Goal: Feedback & Contribution: Leave review/rating

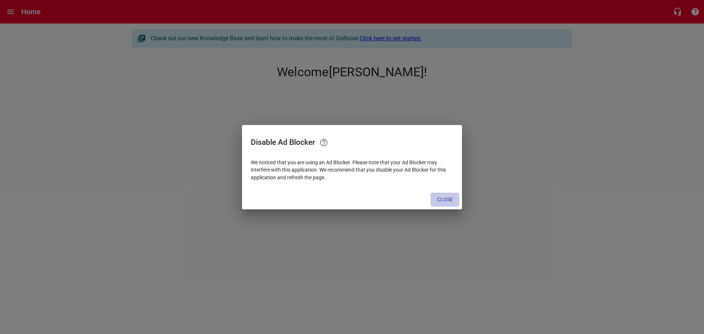
click at [448, 202] on span "Close" at bounding box center [445, 199] width 16 height 9
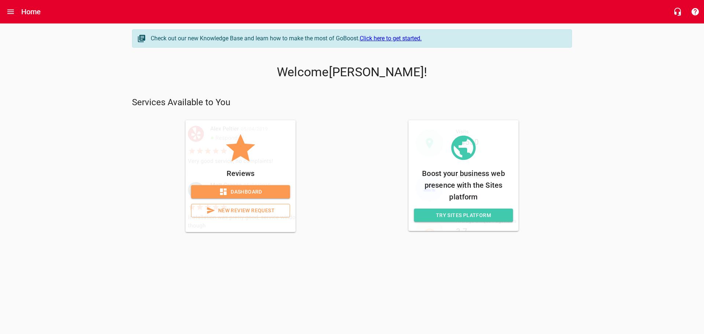
click at [245, 215] on span "New Review Request" at bounding box center [240, 210] width 87 height 9
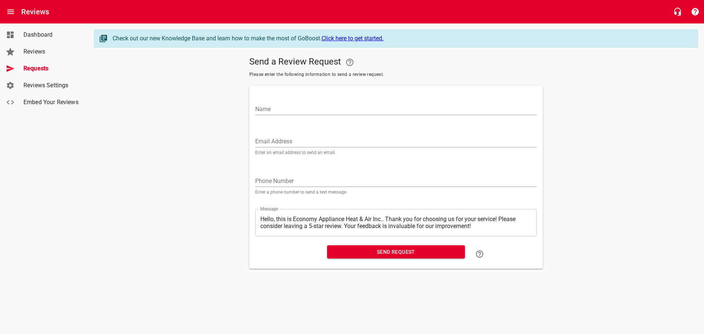
click at [366, 101] on div "Name" at bounding box center [396, 107] width 282 height 18
click at [324, 107] on input "Name" at bounding box center [396, 109] width 282 height 12
paste input "[PERSON_NAME]"
type input "[PERSON_NAME]"
click at [312, 140] on input "Email Address" at bounding box center [396, 142] width 282 height 12
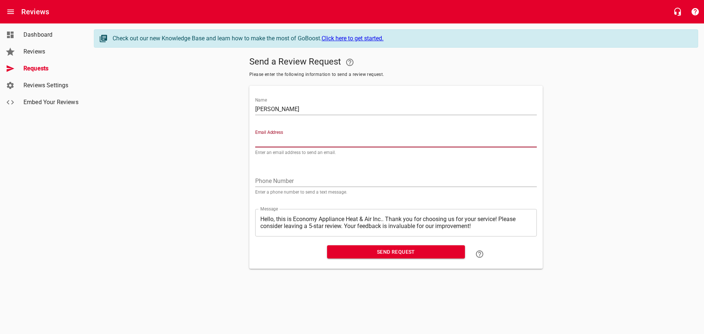
paste input "[EMAIL_ADDRESS][DOMAIN_NAME]"
type input "[EMAIL_ADDRESS][DOMAIN_NAME]"
click at [343, 252] on span "Send Request" at bounding box center [396, 252] width 126 height 9
